Goal: Information Seeking & Learning: Learn about a topic

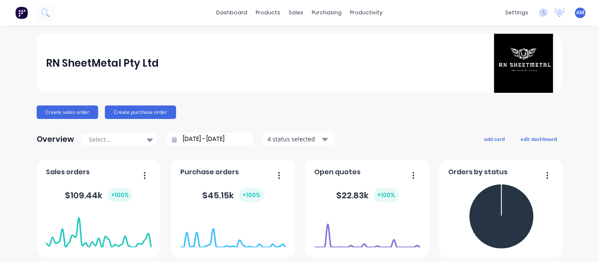
click at [370, 99] on div "RN SheetMetal Pty Ltd Create sales order Create purchase order Overview Select.…" at bounding box center [300, 254] width 526 height 440
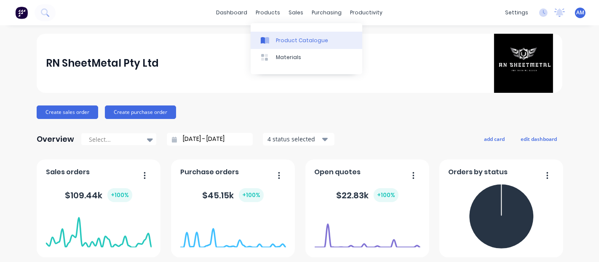
click at [282, 43] on div "Product Catalogue" at bounding box center [302, 41] width 52 height 8
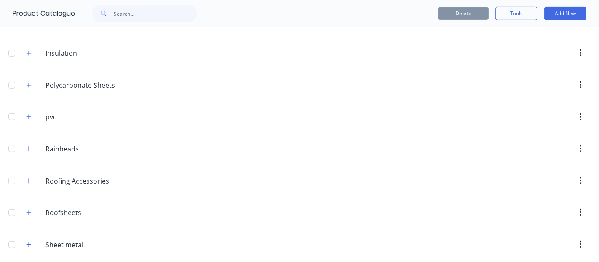
scroll to position [400, 0]
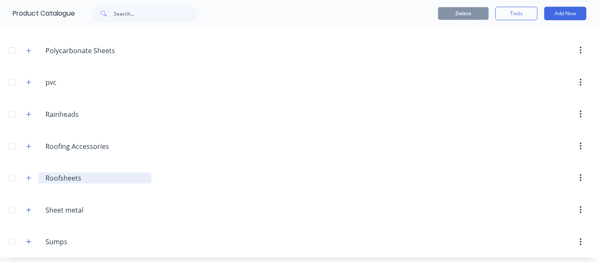
click at [94, 179] on input "Roofsheets" at bounding box center [95, 178] width 99 height 10
click at [30, 175] on icon "button" at bounding box center [28, 178] width 5 height 6
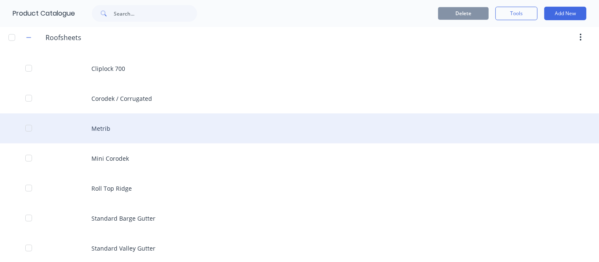
scroll to position [493, 0]
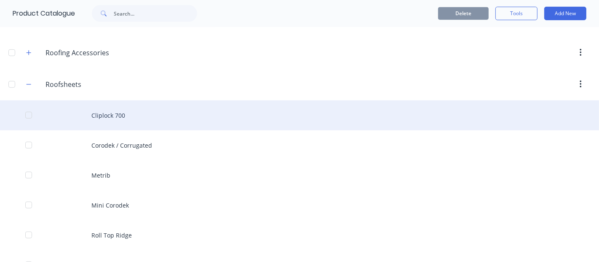
click at [164, 113] on div "Cliplock 700" at bounding box center [299, 115] width 599 height 30
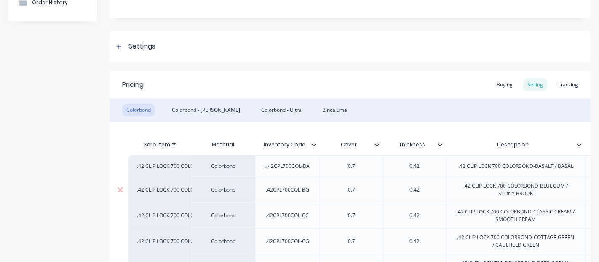
scroll to position [140, 0]
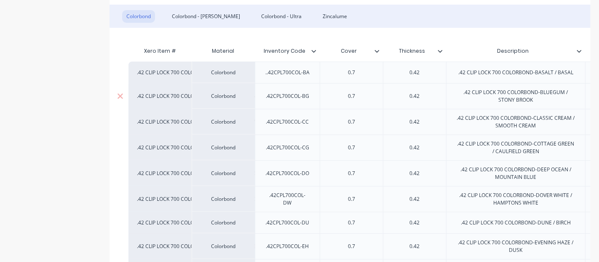
type textarea "x"
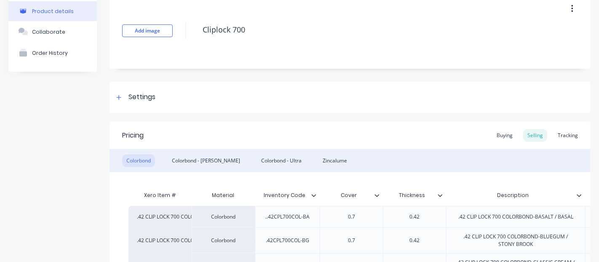
scroll to position [40, 0]
